Goal: Use online tool/utility: Utilize a website feature to perform a specific function

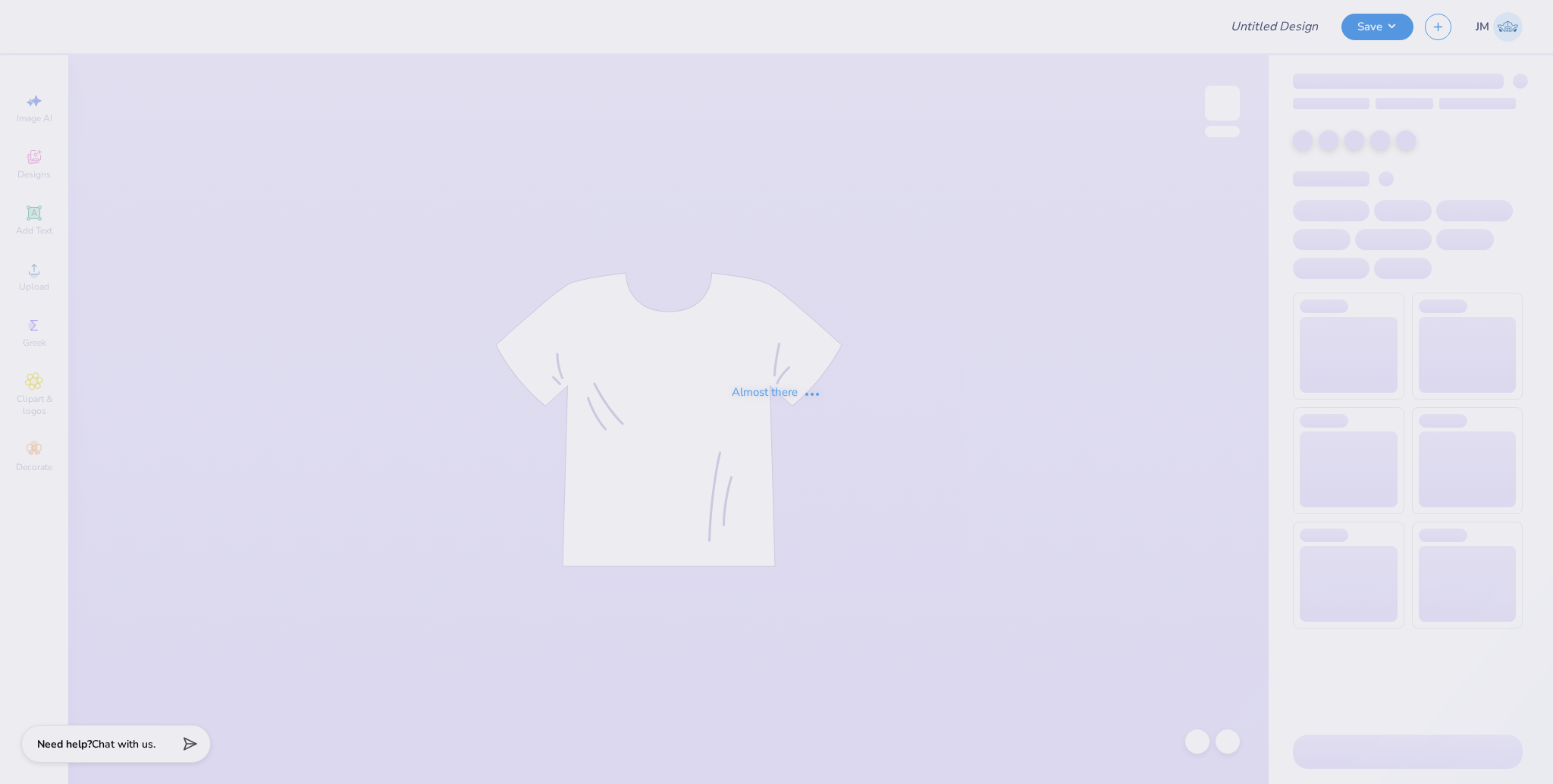
type input "TDX Parents Weekend 2025"
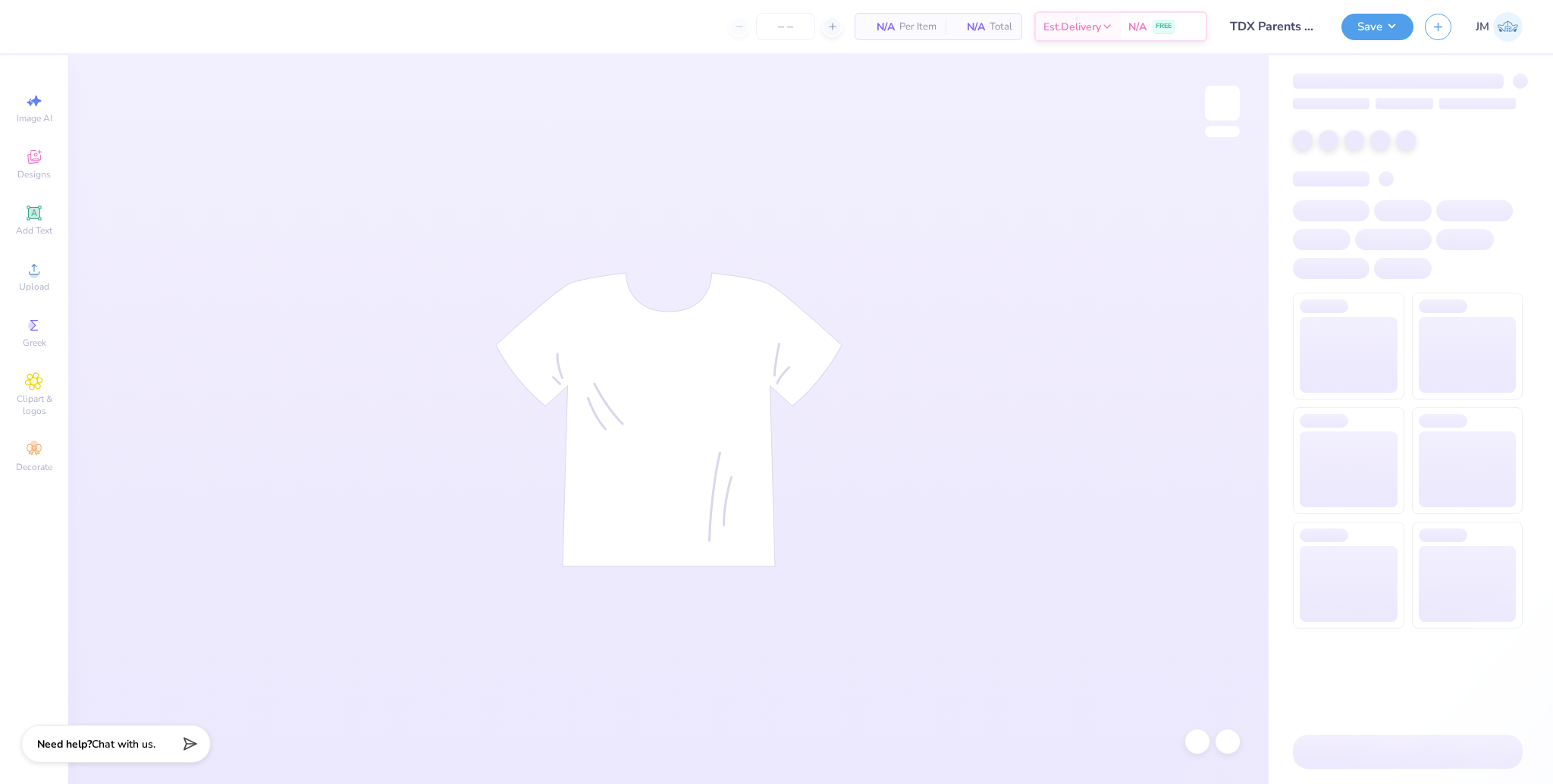
type input "50"
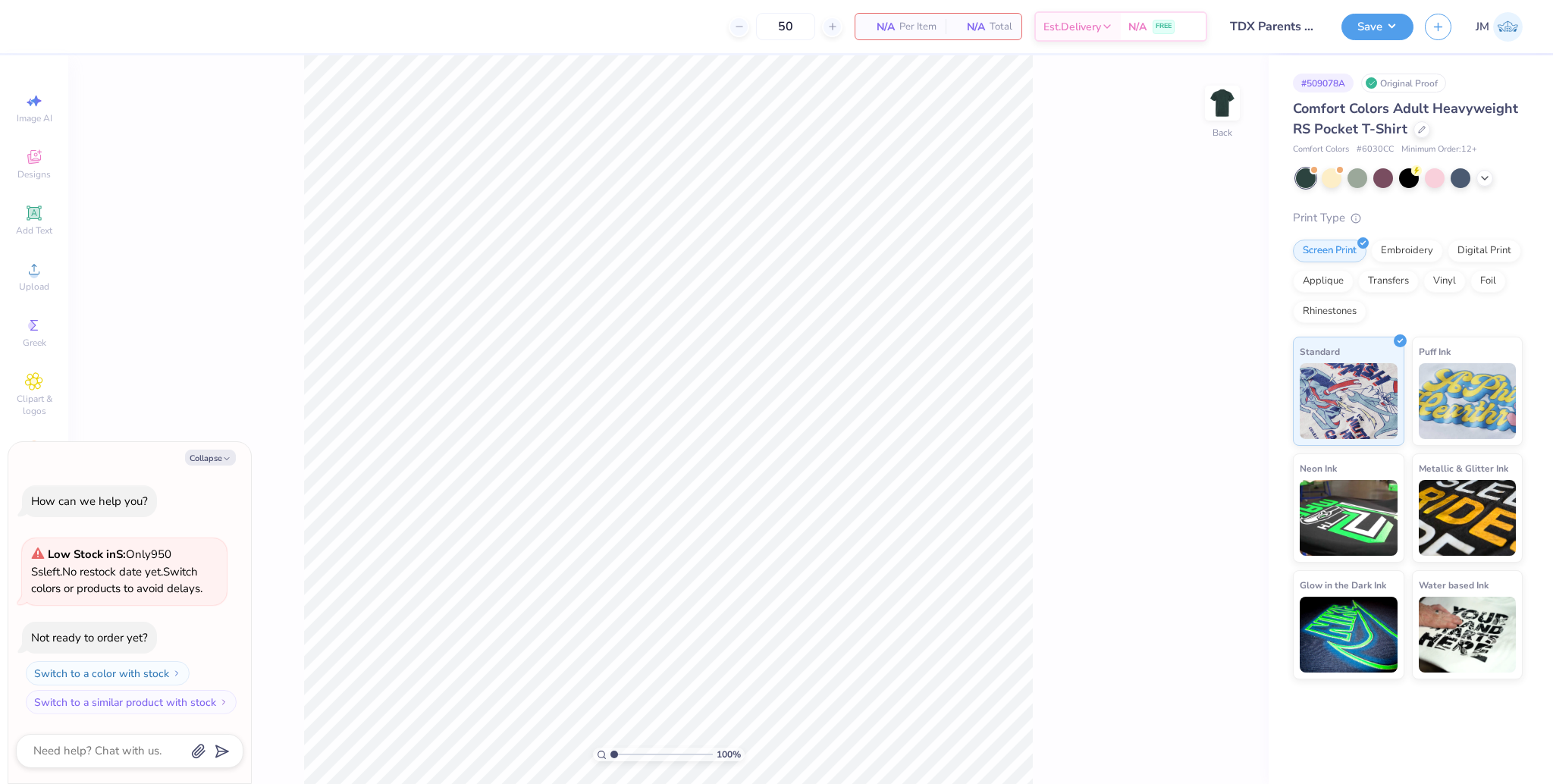
type textarea "x"
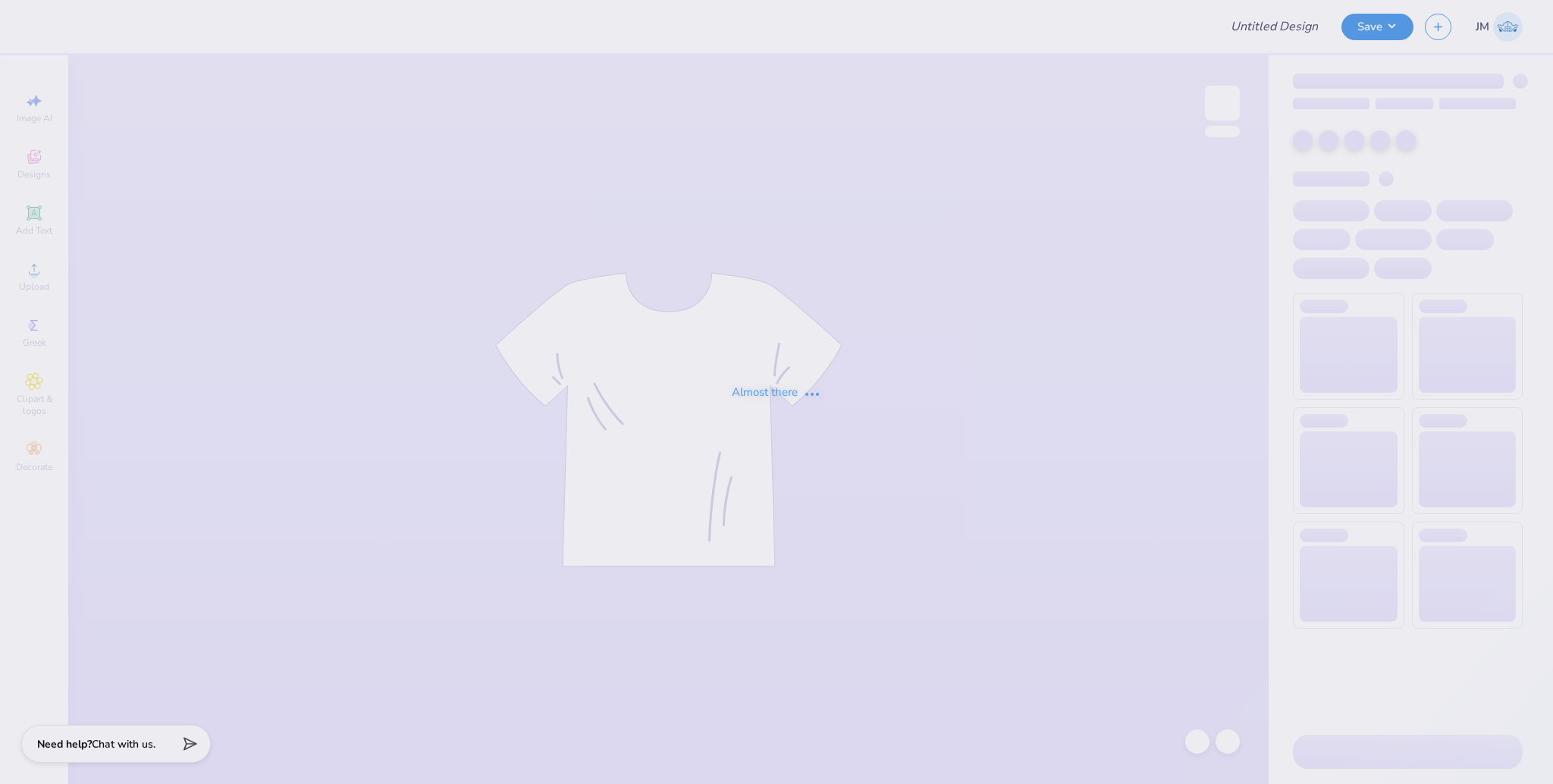
type input "TDX Parents Weekend 2025"
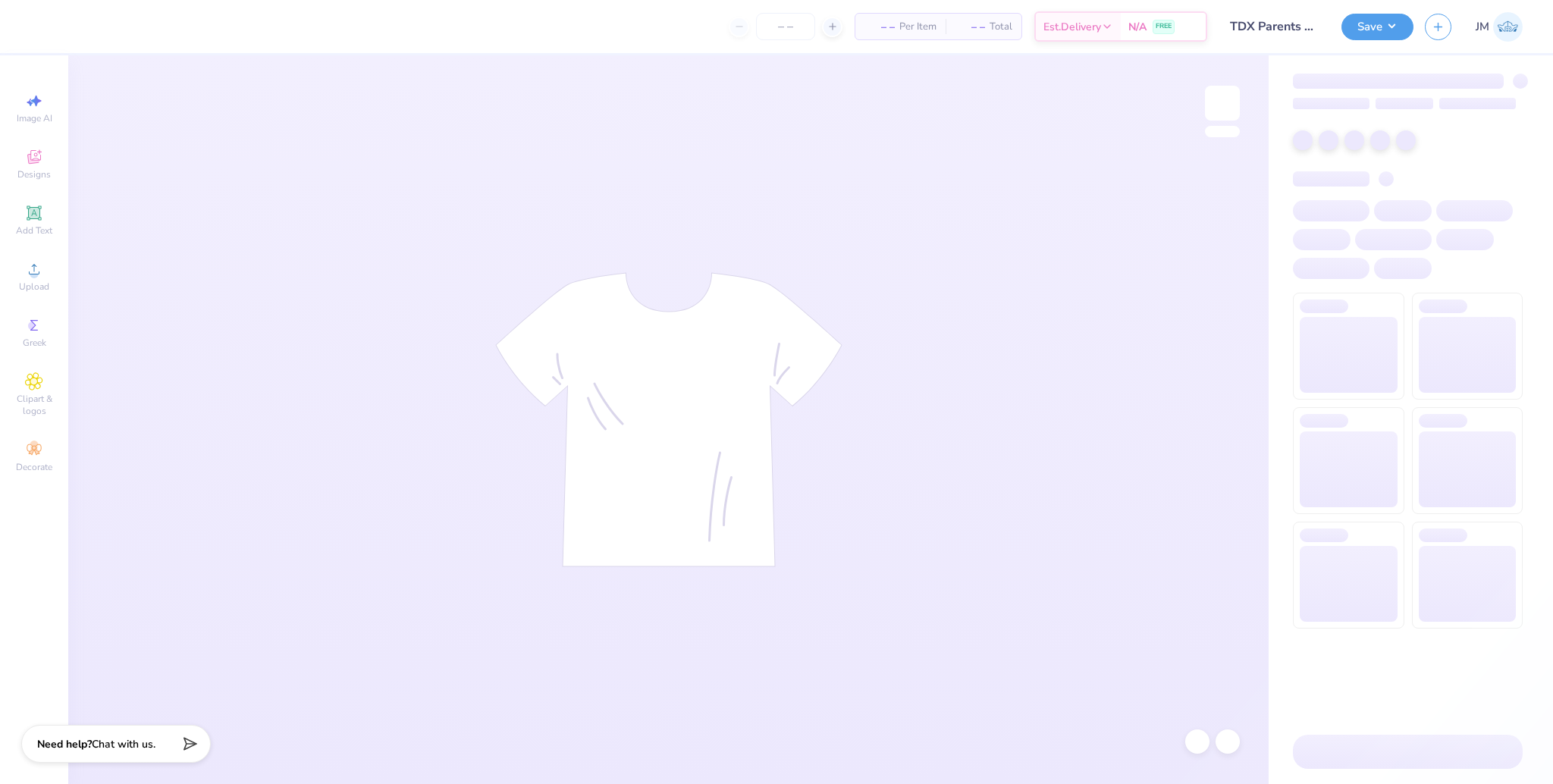
type input "50"
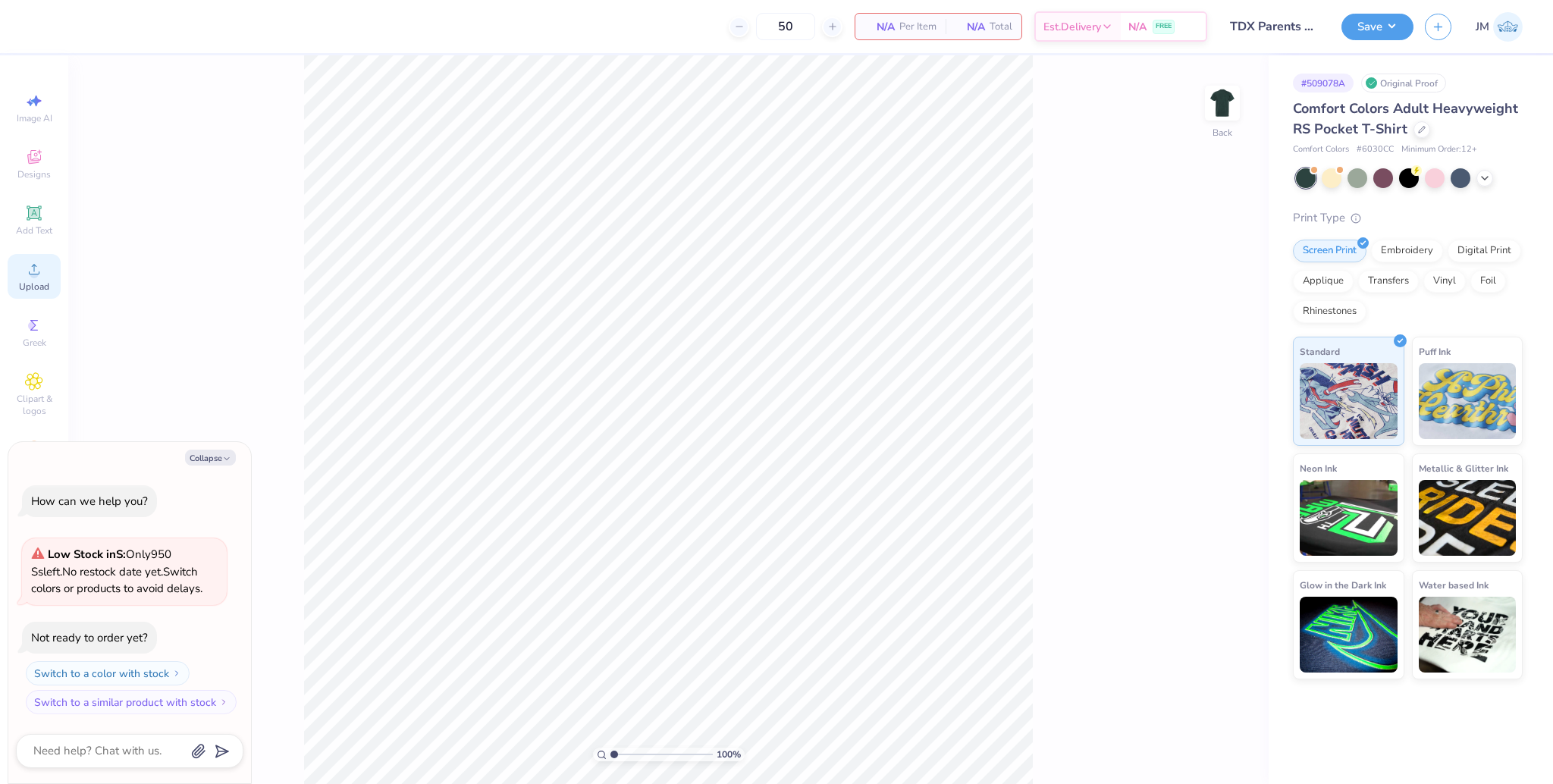
click at [18, 270] on div "Upload" at bounding box center [34, 276] width 53 height 45
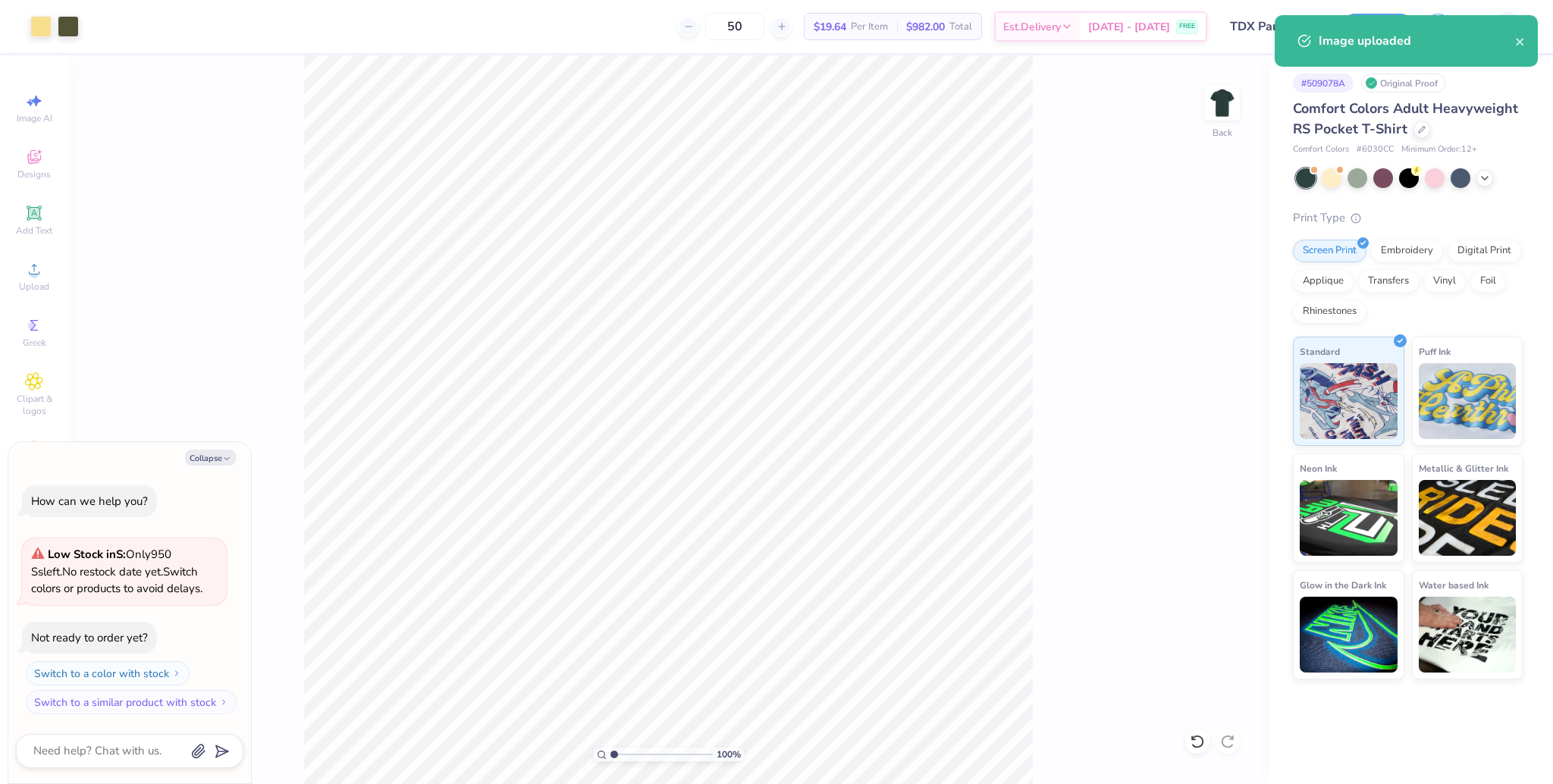
type textarea "x"
click at [1189, 345] on input "3.43" at bounding box center [1199, 352] width 54 height 21
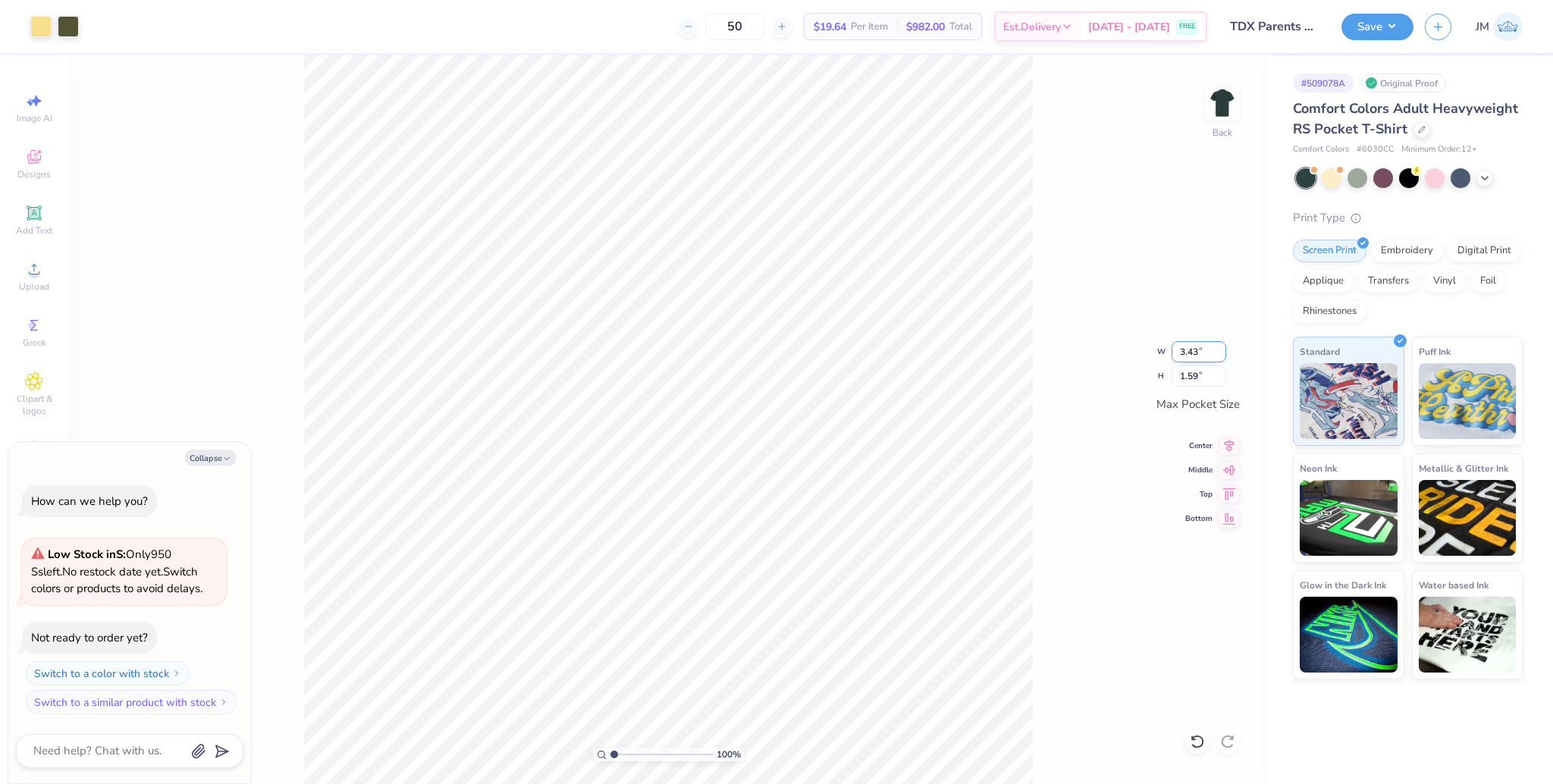
click at [1189, 345] on input "3.43" at bounding box center [1199, 352] width 54 height 21
type input "3.5"
type textarea "x"
type input "3.50"
type input "1.62"
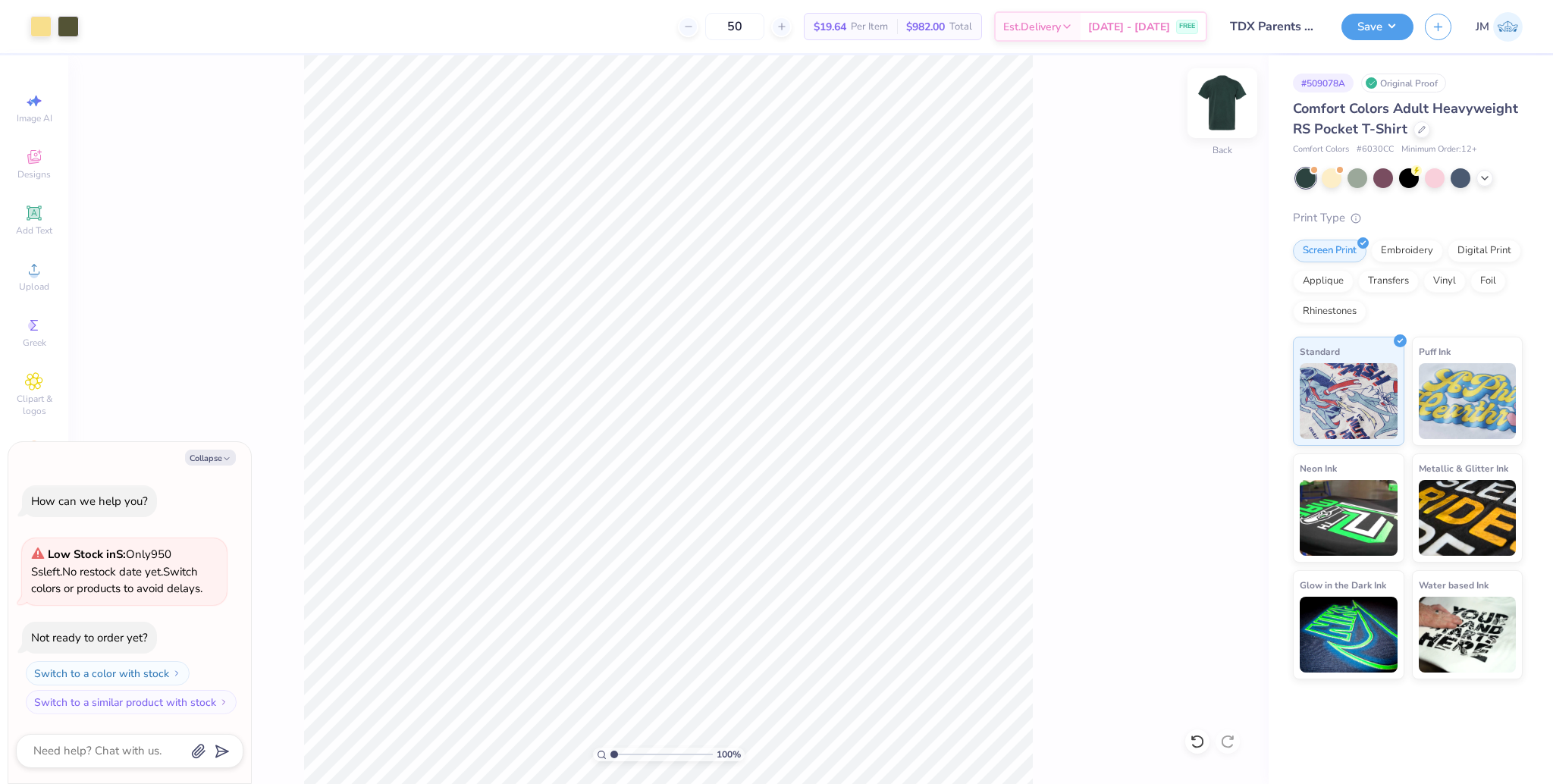
click at [1216, 109] on img at bounding box center [1222, 103] width 61 height 61
click at [35, 277] on circle at bounding box center [34, 274] width 8 height 8
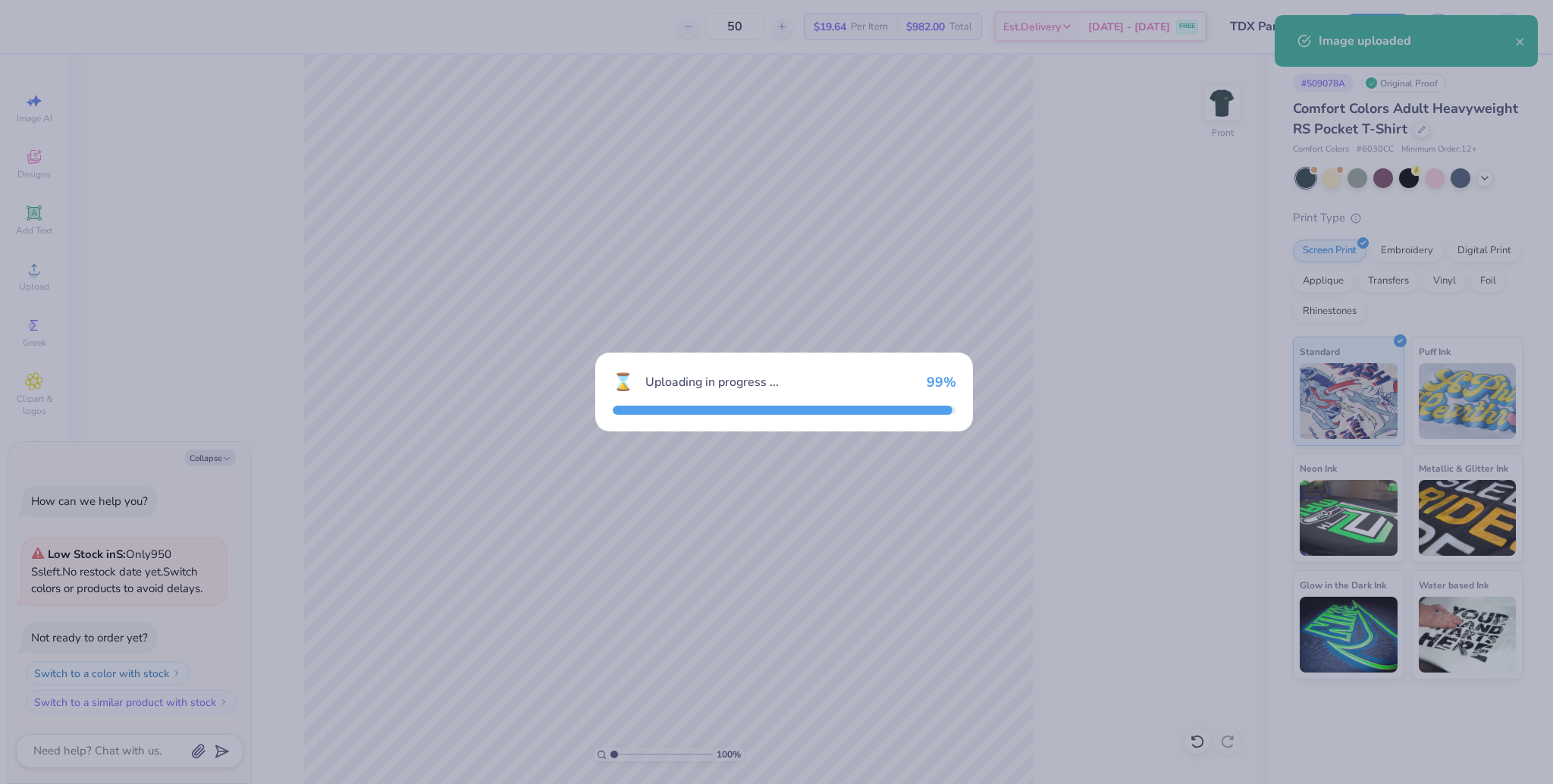
type textarea "x"
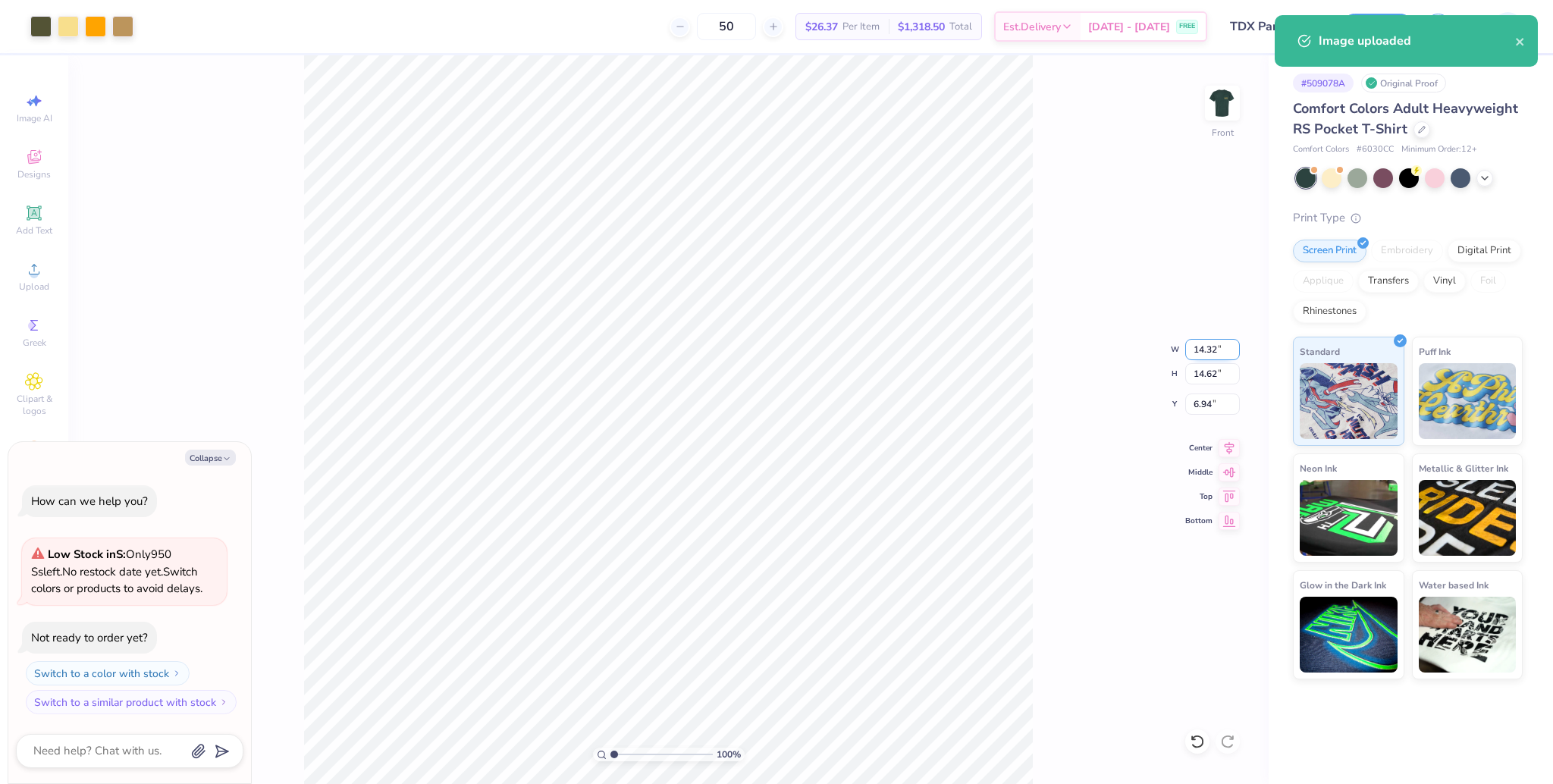
click at [1200, 344] on input "14.32" at bounding box center [1212, 349] width 54 height 21
type input "12.5"
type textarea "x"
type input "12.50"
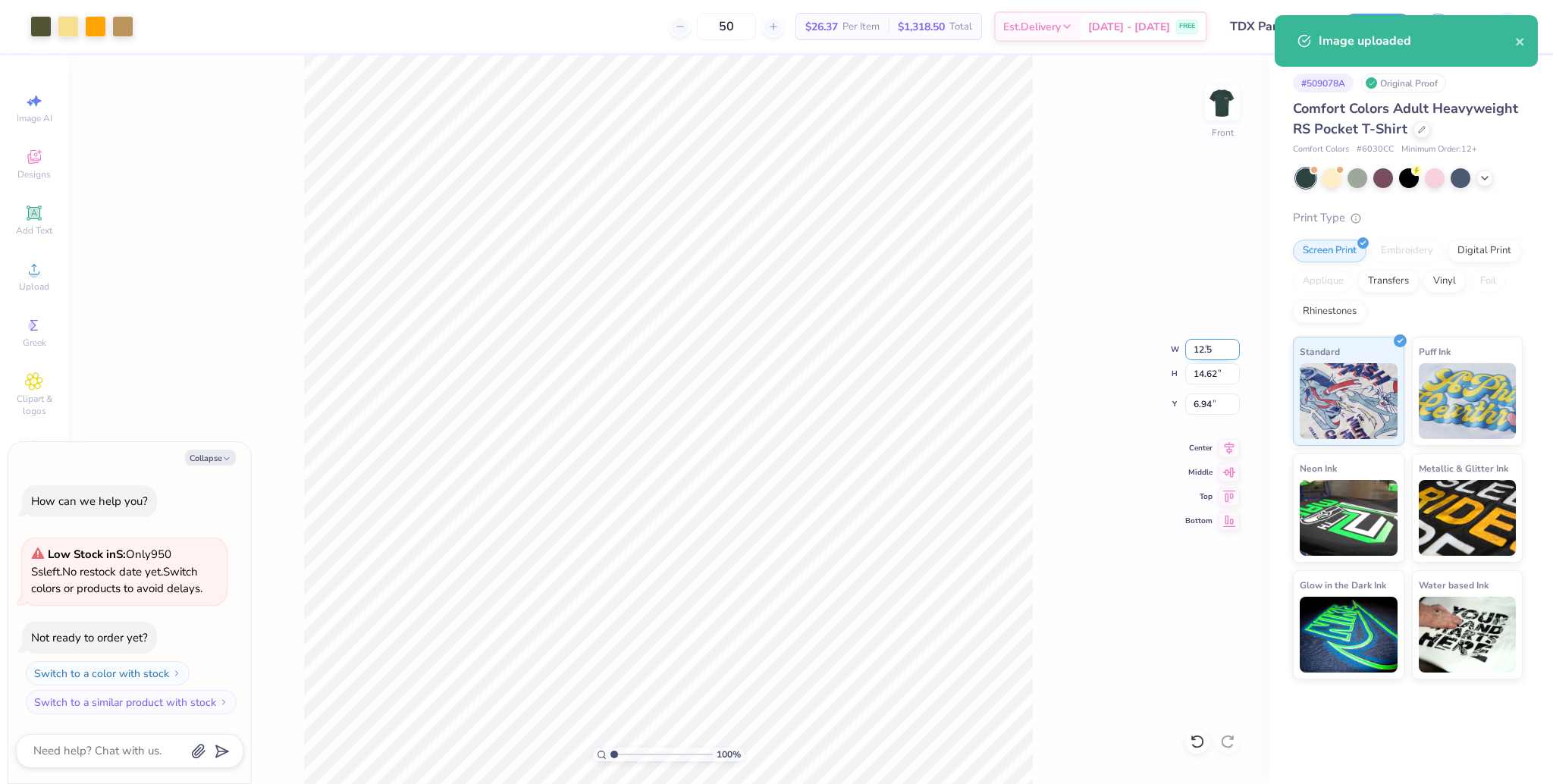
type input "12.76"
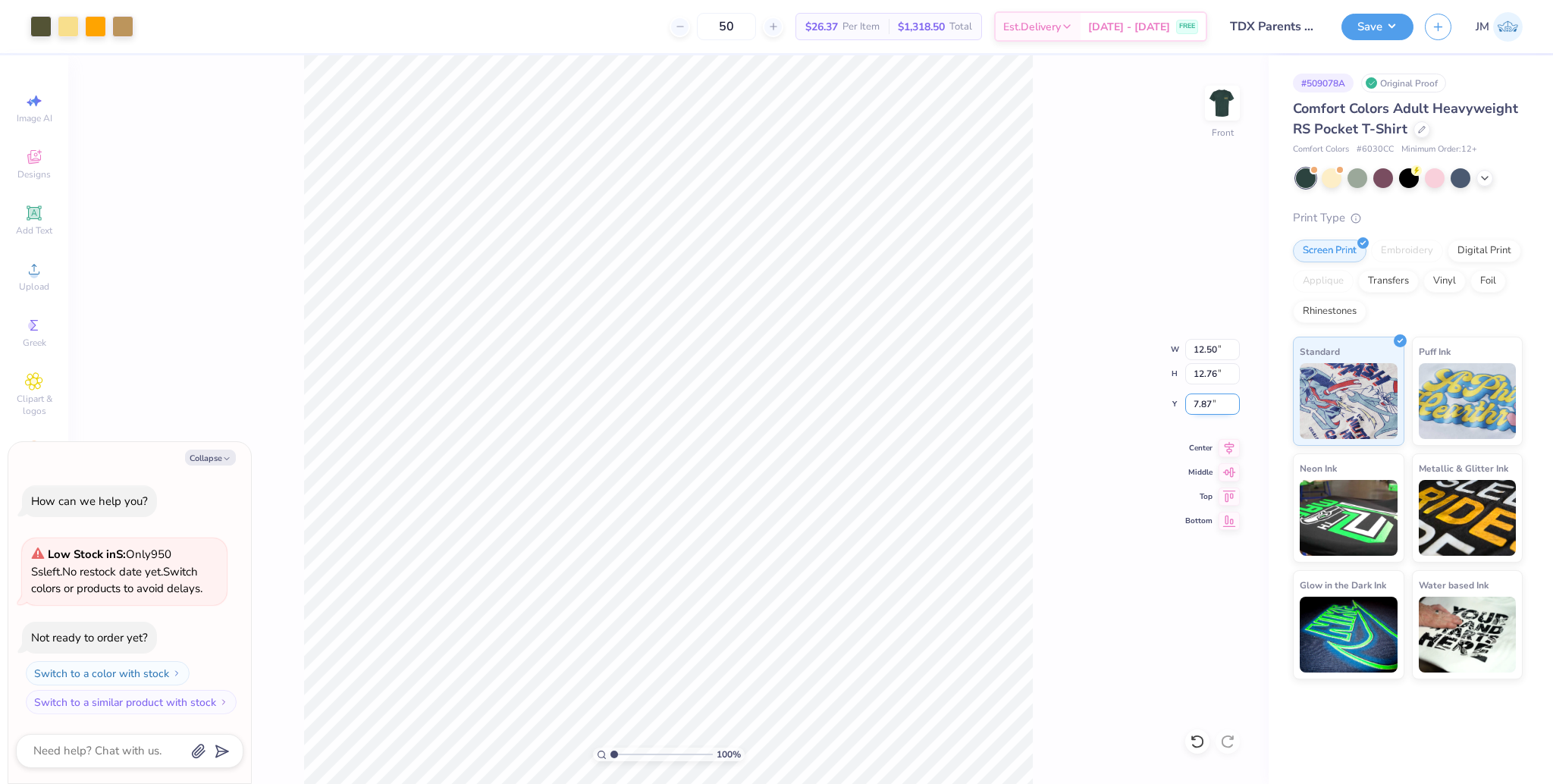
click at [1203, 414] on input "7.87" at bounding box center [1212, 403] width 54 height 21
type input "3"
type textarea "x"
type input "3.00"
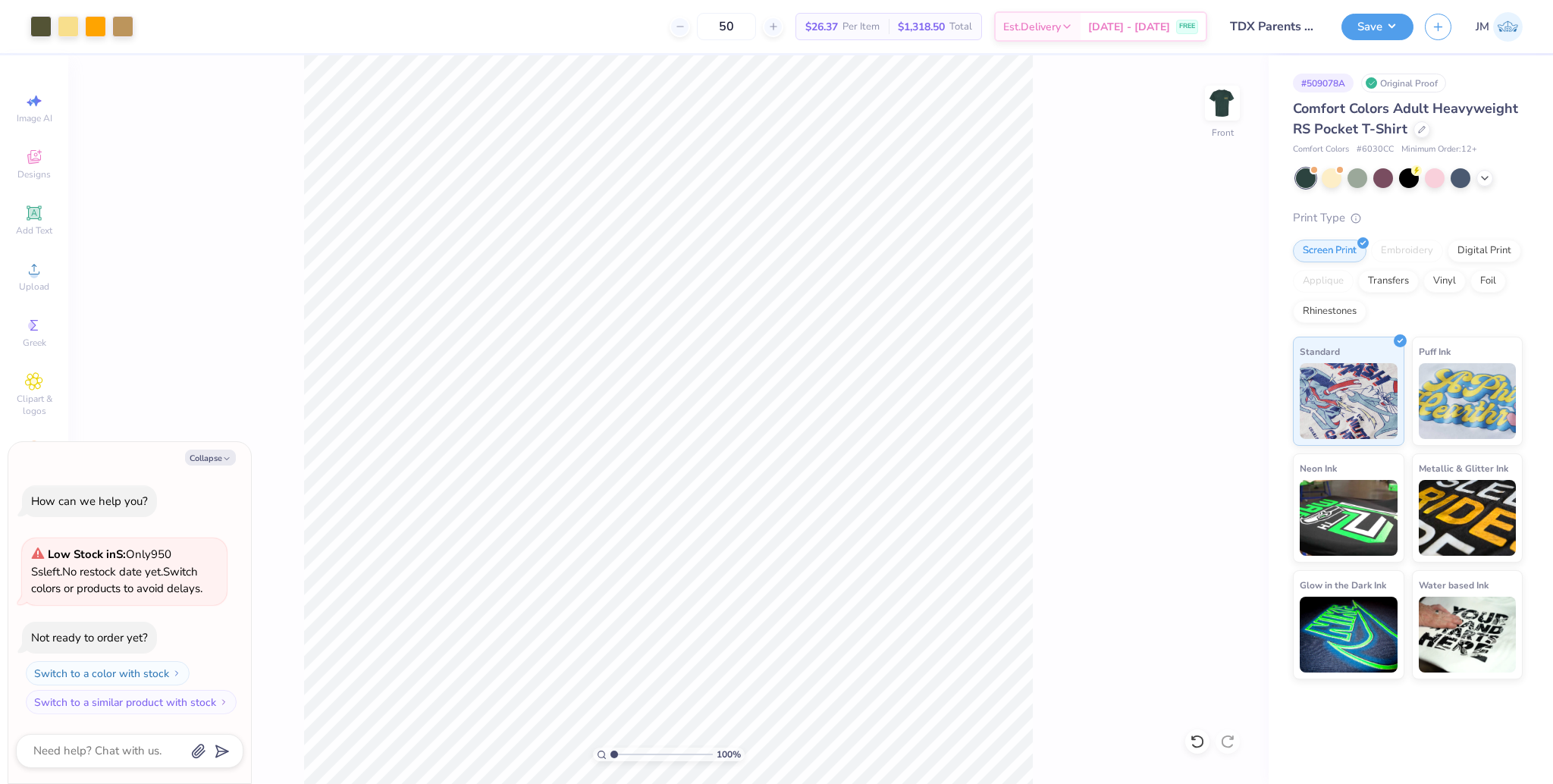
type textarea "x"
click at [1199, 352] on input "12.50" at bounding box center [1212, 349] width 54 height 21
type input "12"
type textarea "x"
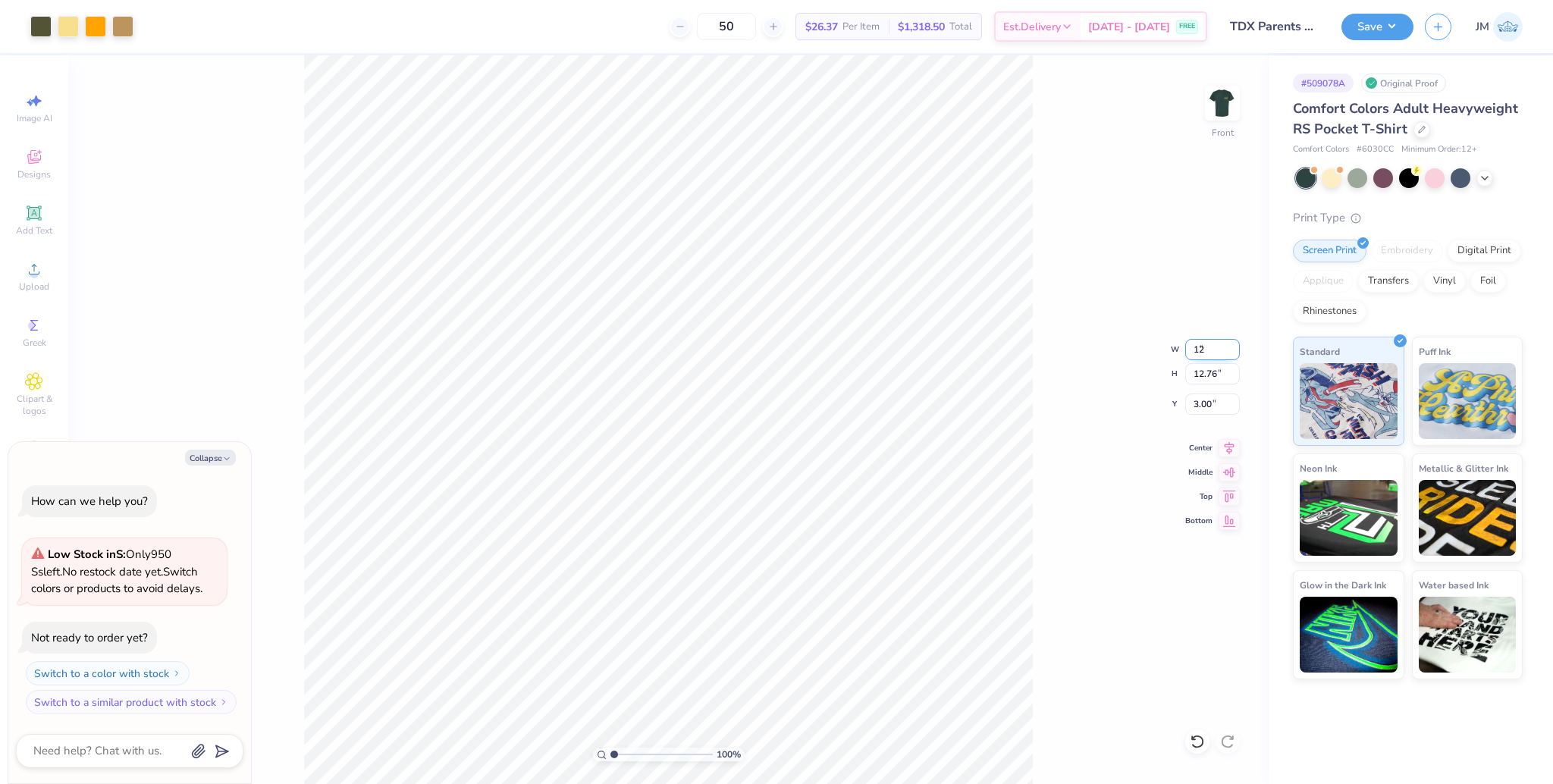
type input "12.00"
type input "12.25"
click at [1199, 403] on input "3.25" at bounding box center [1212, 403] width 54 height 21
type input "3"
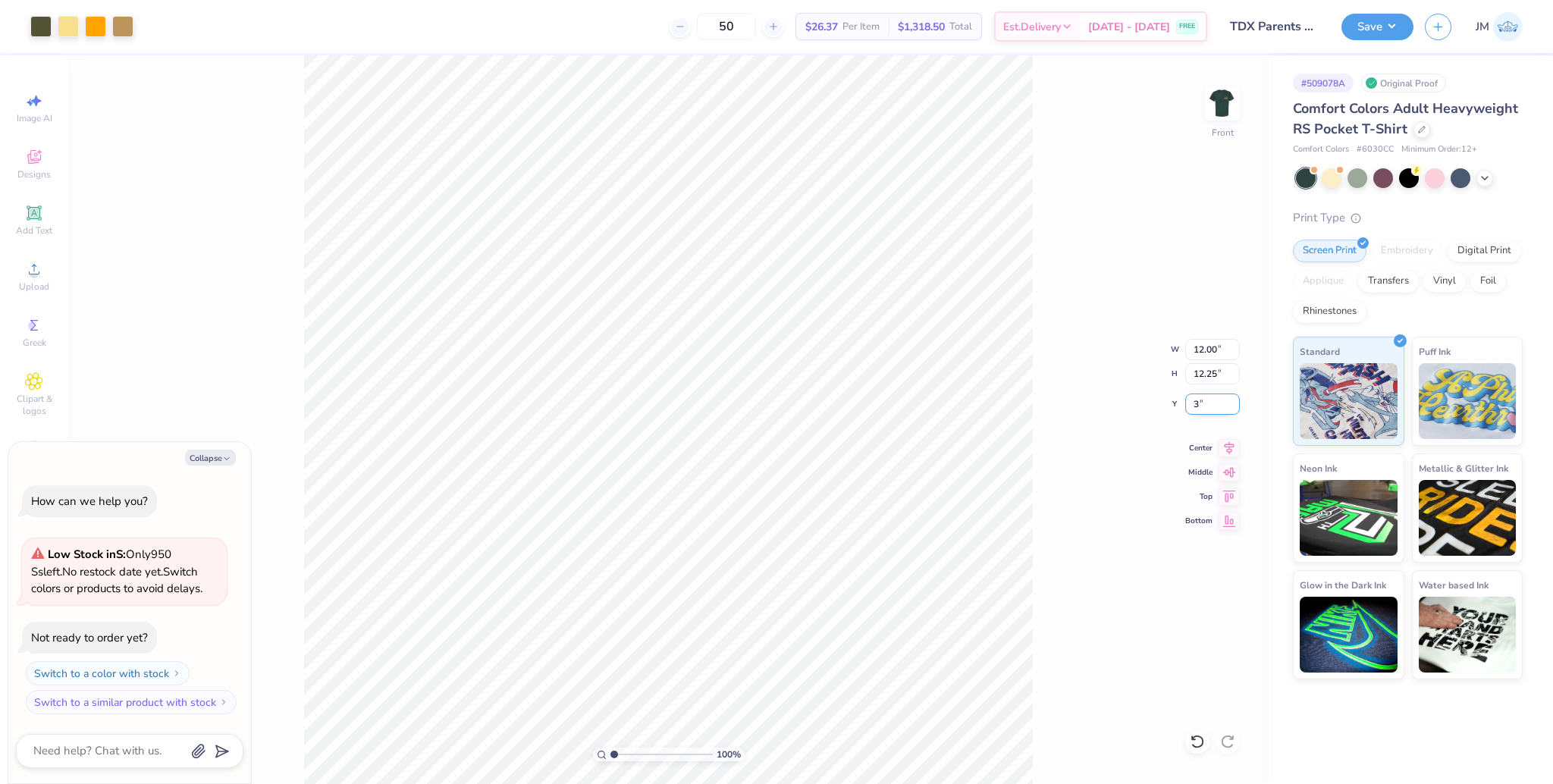
type textarea "x"
type input "3.00"
click at [1222, 452] on icon at bounding box center [1228, 445] width 21 height 18
click at [1369, 13] on button "Save" at bounding box center [1377, 24] width 72 height 26
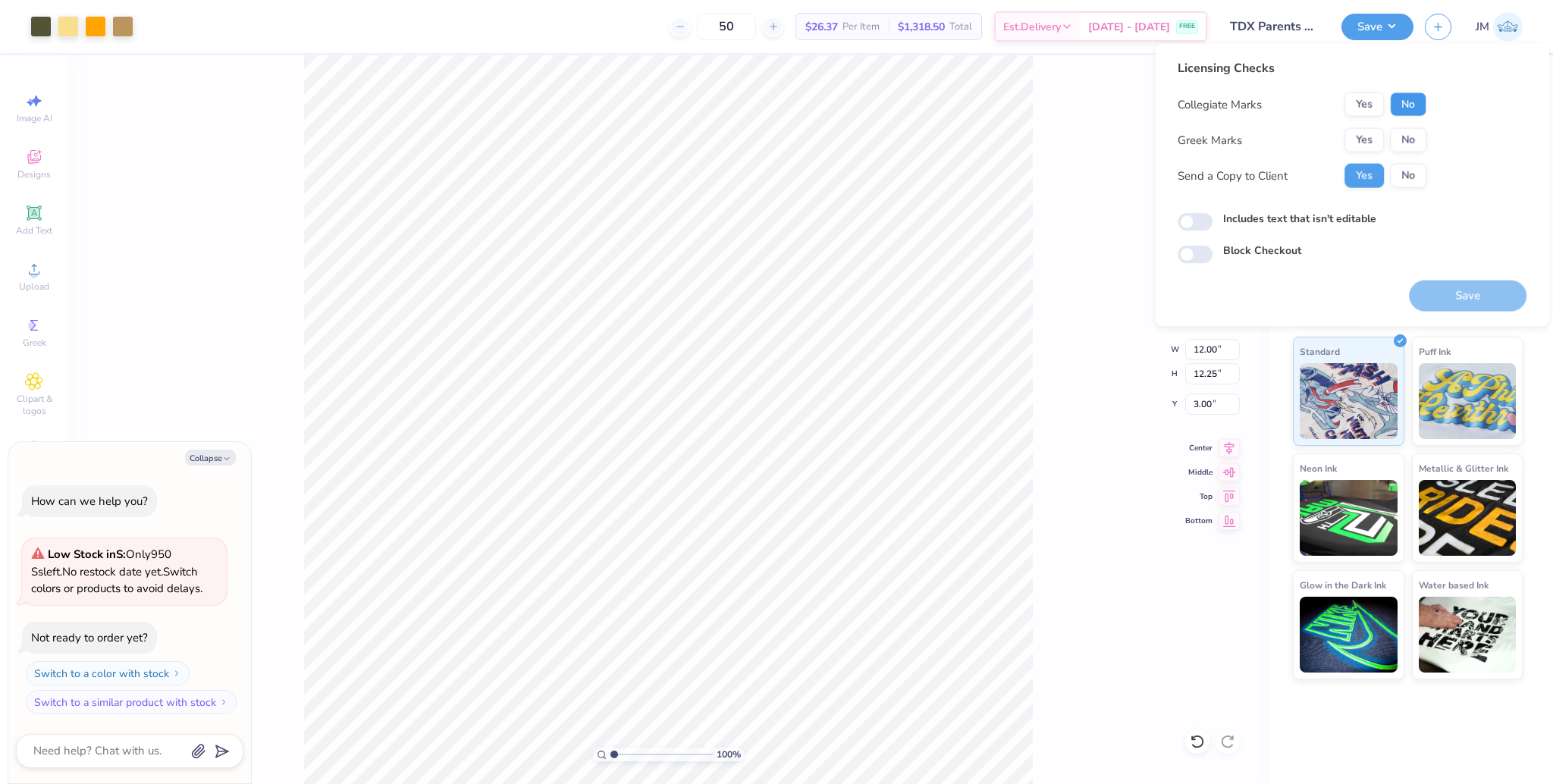
click at [1413, 101] on button "No" at bounding box center [1408, 104] width 36 height 25
click at [1364, 133] on button "Yes" at bounding box center [1364, 140] width 40 height 25
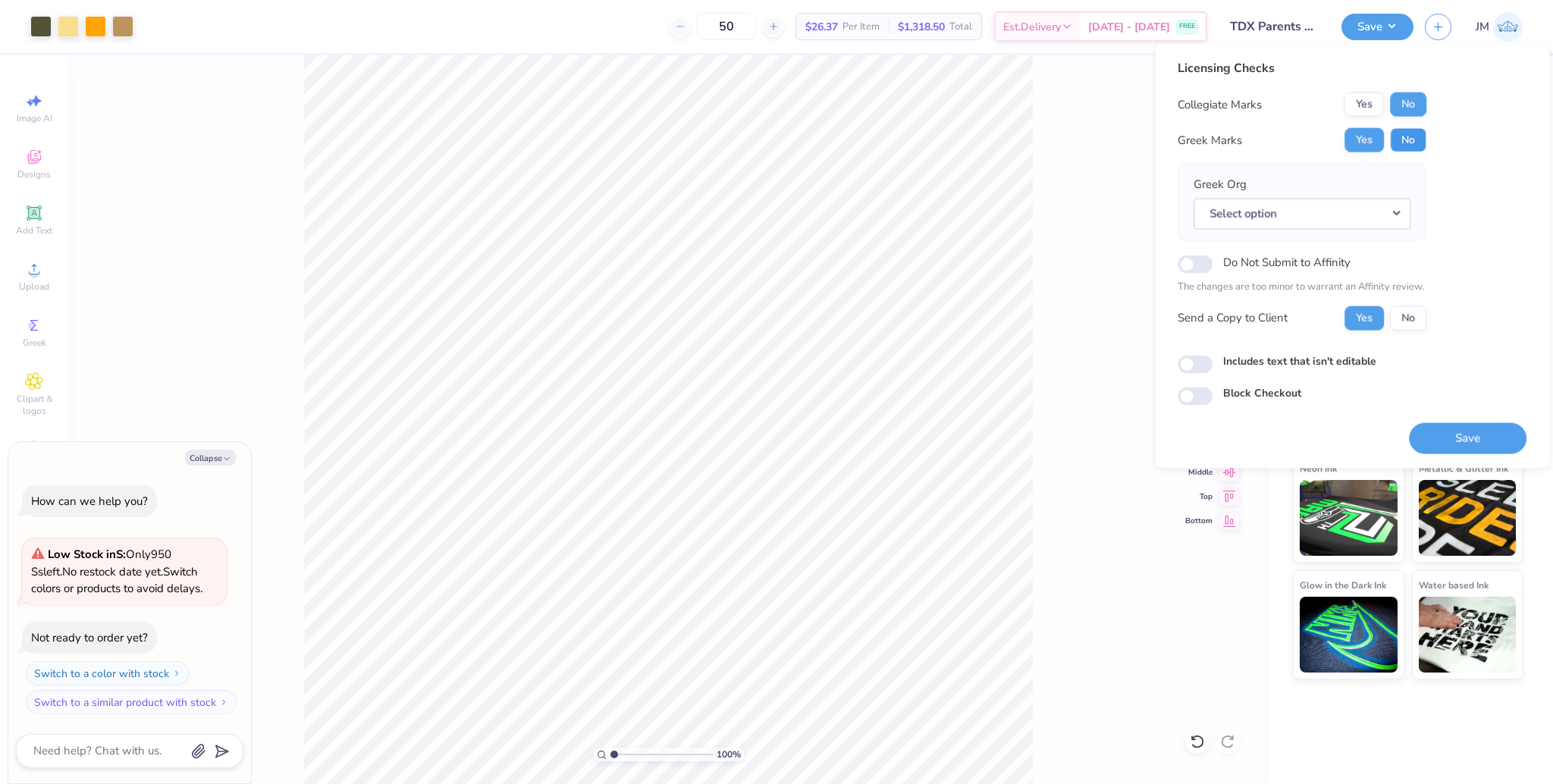
click at [1412, 147] on button "No" at bounding box center [1408, 140] width 36 height 25
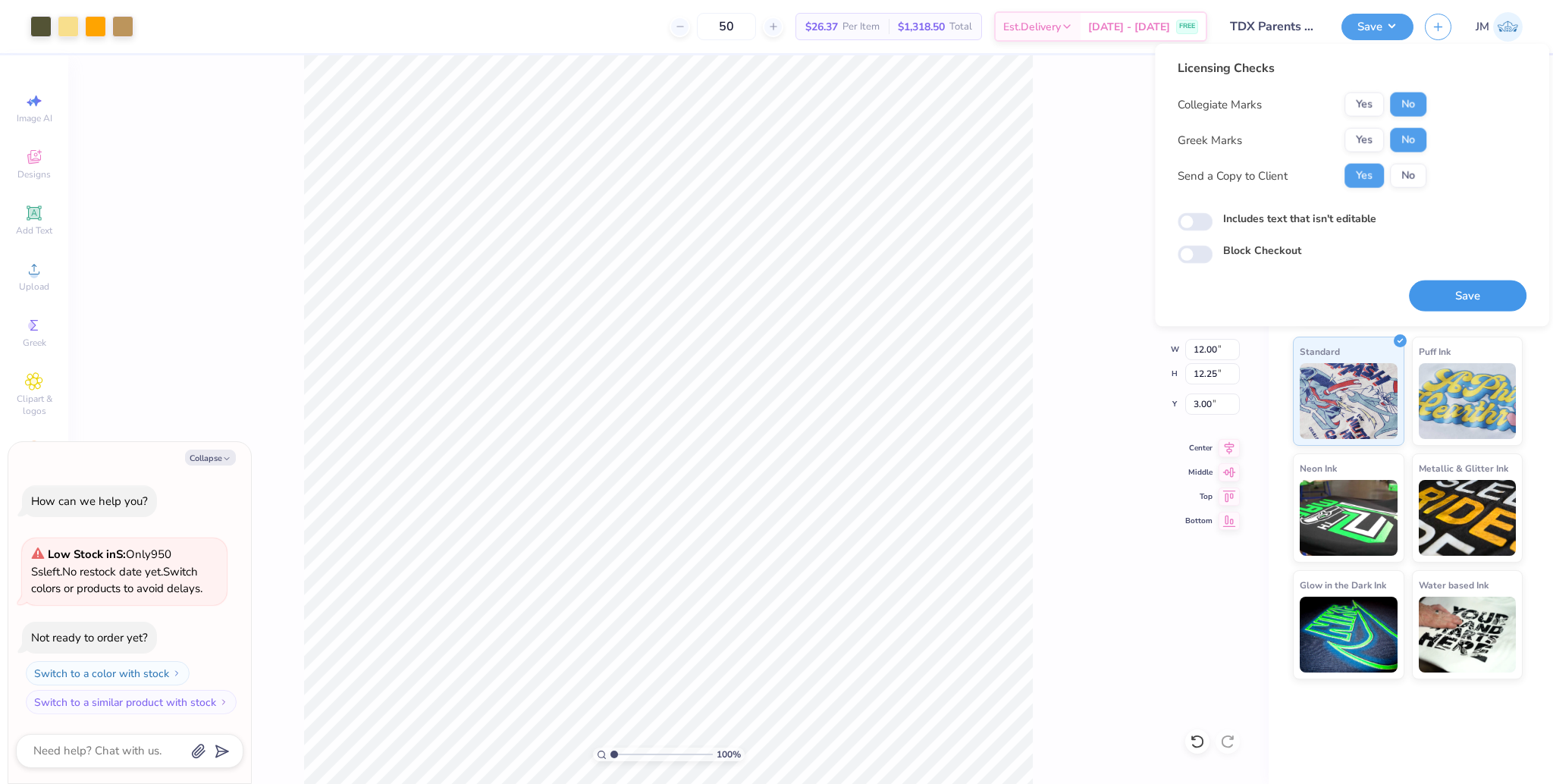
click at [1472, 297] on button "Save" at bounding box center [1467, 296] width 118 height 31
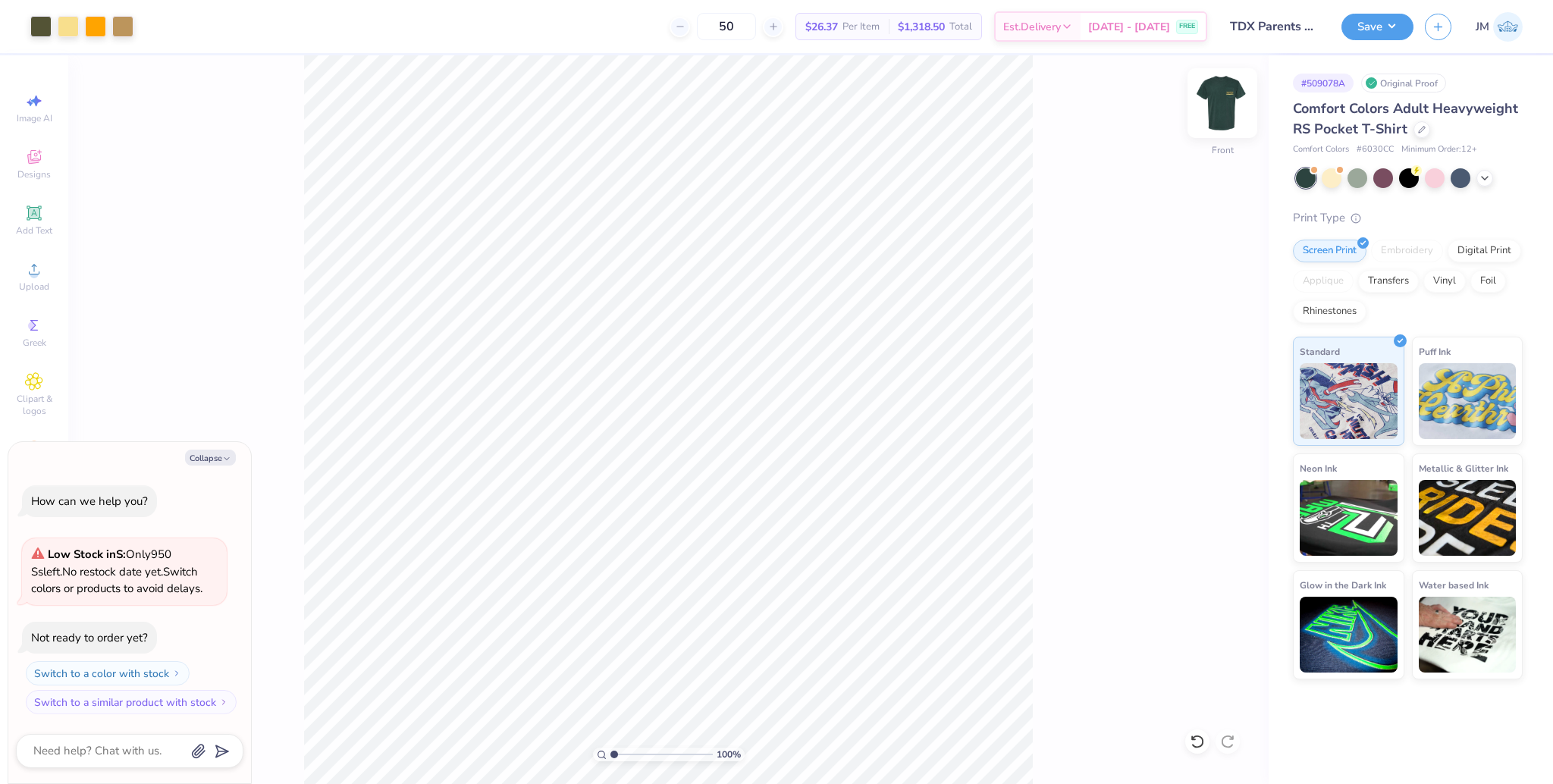
click at [1218, 100] on img at bounding box center [1222, 103] width 61 height 61
click at [1240, 117] on img at bounding box center [1222, 103] width 61 height 61
click at [1229, 98] on img at bounding box center [1222, 103] width 61 height 61
type textarea "x"
